Goal: Find specific page/section: Find specific page/section

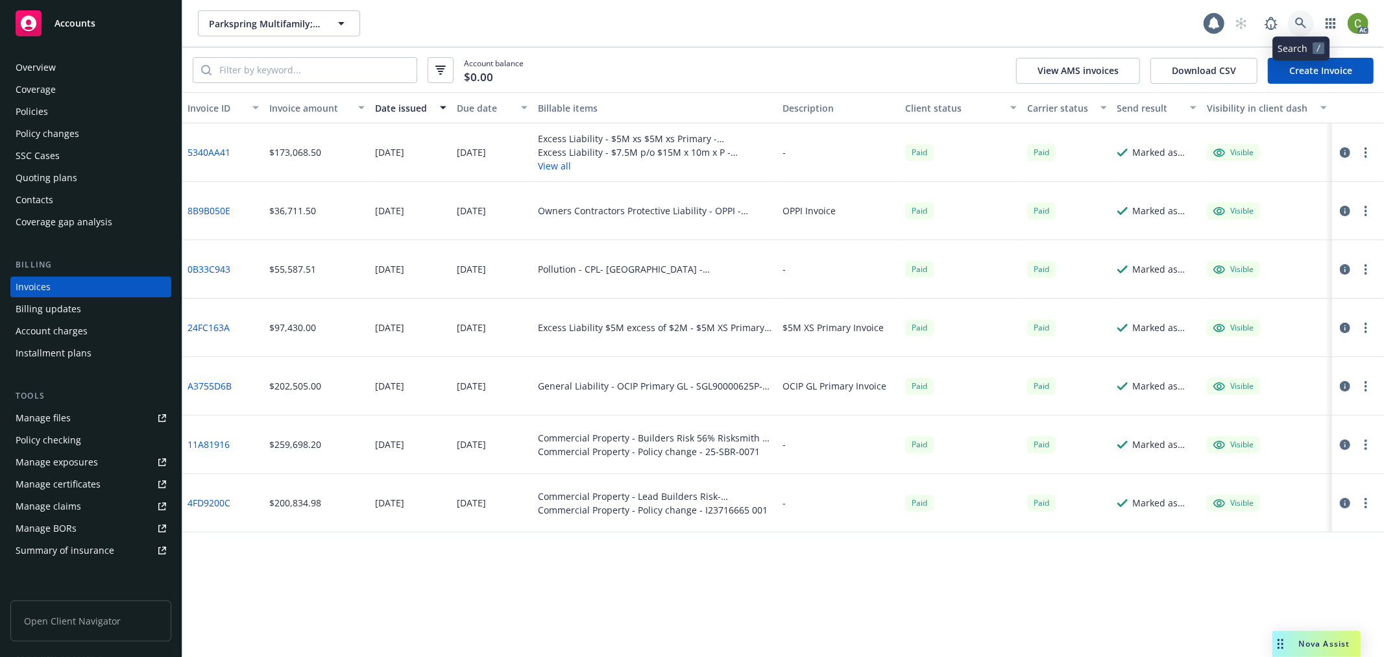
click at [1299, 27] on icon at bounding box center [1301, 24] width 12 height 12
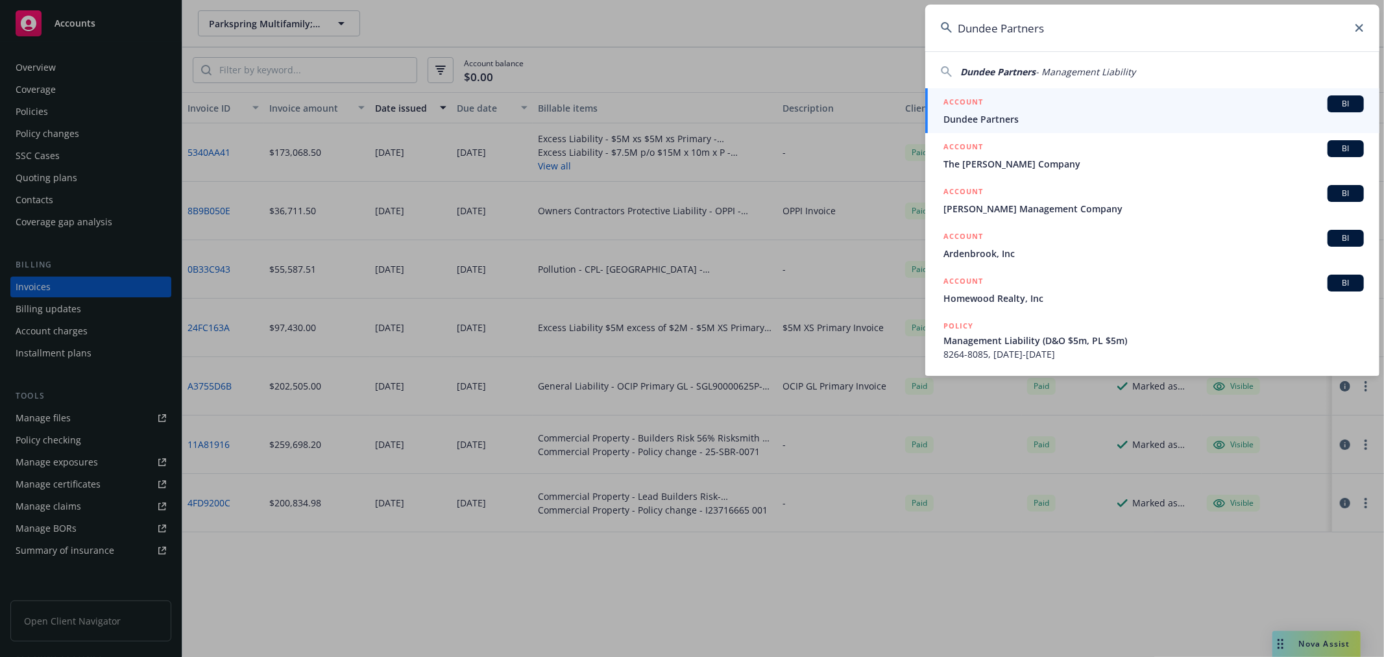
type input "Dundee Partners"
